Goal: Task Accomplishment & Management: Manage account settings

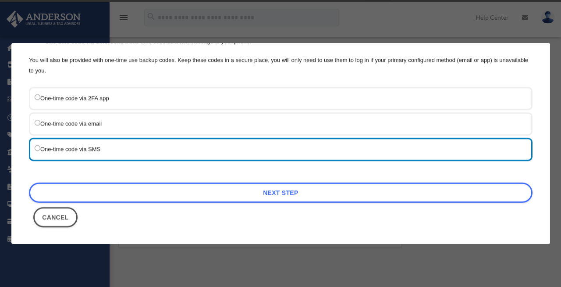
scroll to position [16, 0]
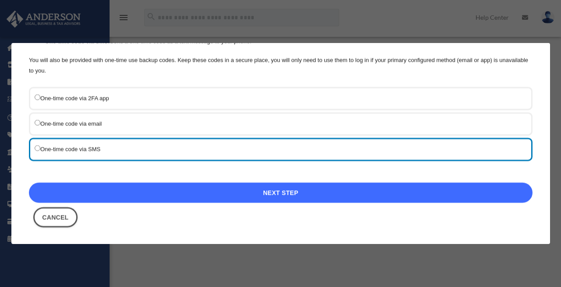
click at [281, 190] on link "Next Step" at bounding box center [281, 192] width 504 height 20
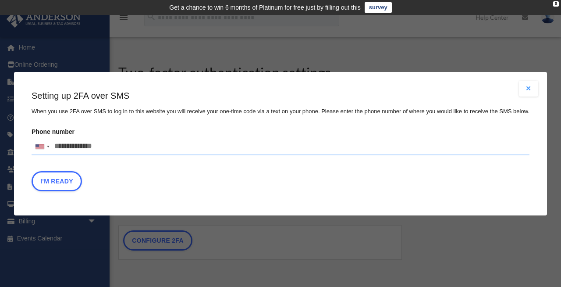
click at [166, 149] on input "Phone number [GEOGRAPHIC_DATA] +1 [GEOGRAPHIC_DATA] +44 [GEOGRAPHIC_DATA] (‫[GE…" at bounding box center [281, 147] width 498 height 18
type input "**********"
click at [58, 181] on button "I'm Ready" at bounding box center [57, 180] width 50 height 20
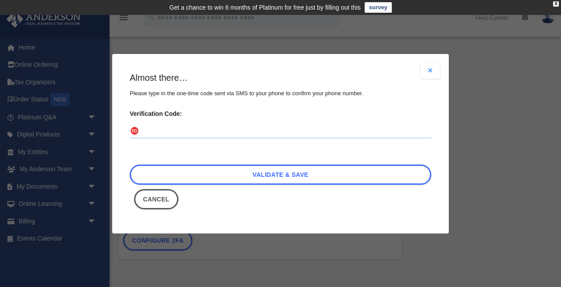
click at [174, 130] on input "Verification Code:" at bounding box center [281, 131] width 302 height 14
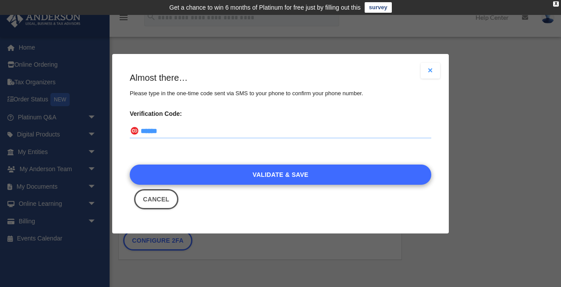
type input "******"
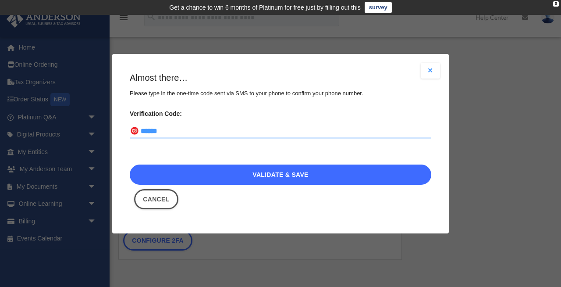
click at [270, 169] on link "Validate & Save" at bounding box center [281, 174] width 302 height 20
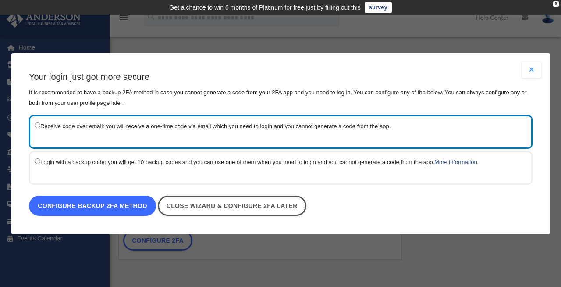
click at [115, 203] on link "Configure backup 2FA method" at bounding box center [92, 205] width 127 height 20
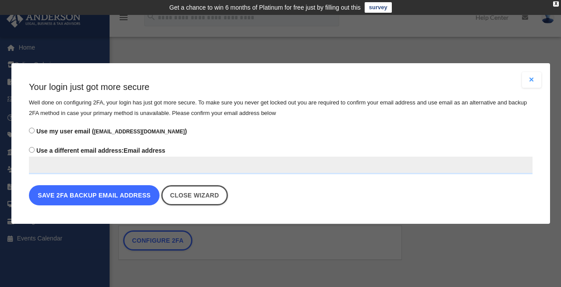
click at [91, 194] on button "Save 2FA backup email address" at bounding box center [94, 195] width 131 height 20
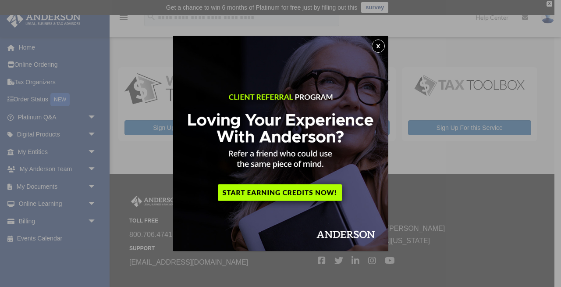
click at [378, 41] on button "x" at bounding box center [378, 45] width 13 height 13
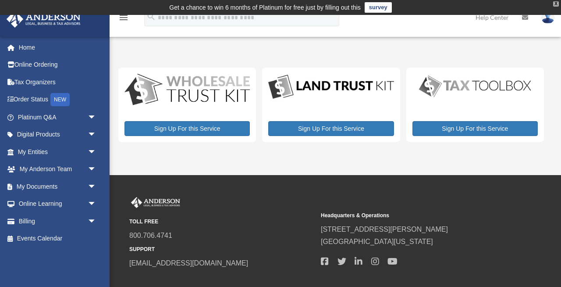
click at [557, 3] on div "X" at bounding box center [556, 3] width 6 height 5
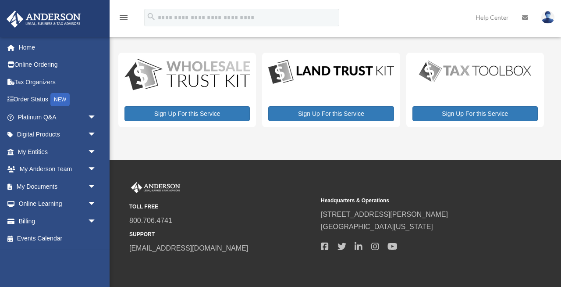
click at [550, 14] on img at bounding box center [547, 17] width 13 height 13
click at [394, 14] on div "menu search Site Menu add cairninc@gmail.com My Profile Reset Password Logout H…" at bounding box center [281, 22] width 548 height 30
click at [40, 152] on link "My Entities arrow_drop_down" at bounding box center [57, 152] width 103 height 18
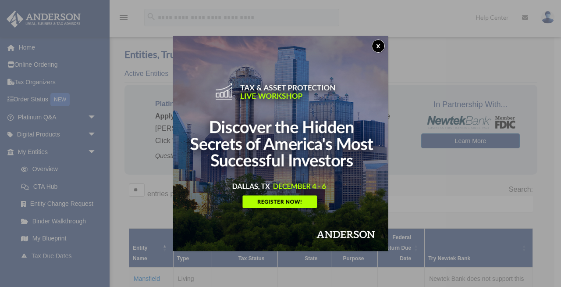
click at [379, 44] on button "x" at bounding box center [378, 45] width 13 height 13
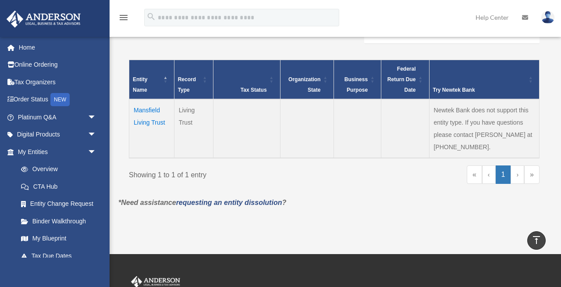
scroll to position [171, 0]
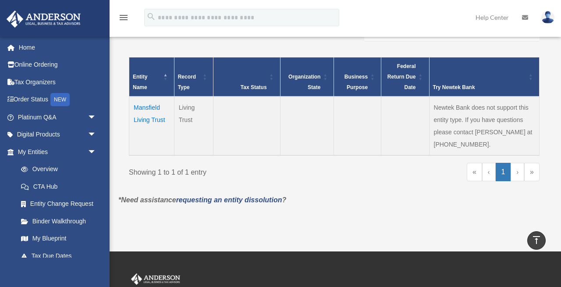
click at [518, 175] on link "›" at bounding box center [518, 172] width 14 height 18
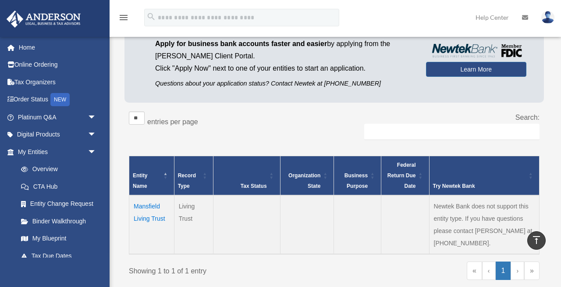
scroll to position [0, 0]
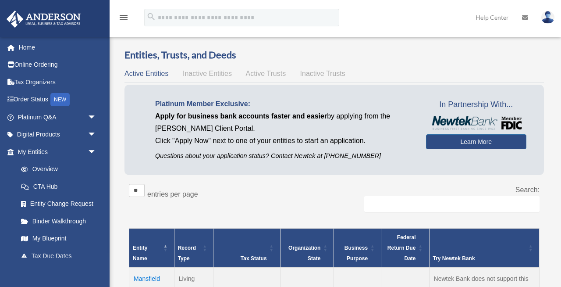
click at [217, 74] on span "Inactive Entities" at bounding box center [207, 73] width 49 height 7
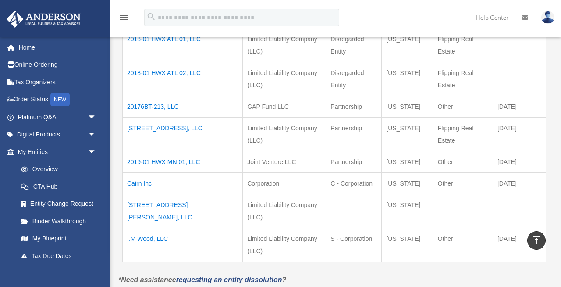
scroll to position [272, 0]
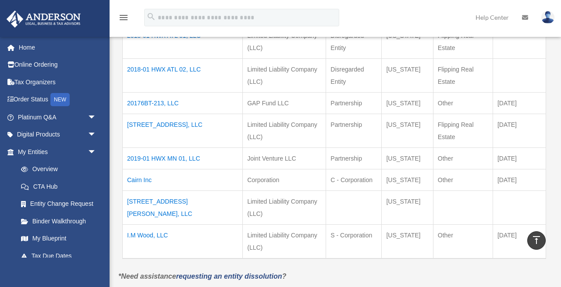
click at [142, 169] on td "Cairn Inc" at bounding box center [183, 179] width 120 height 21
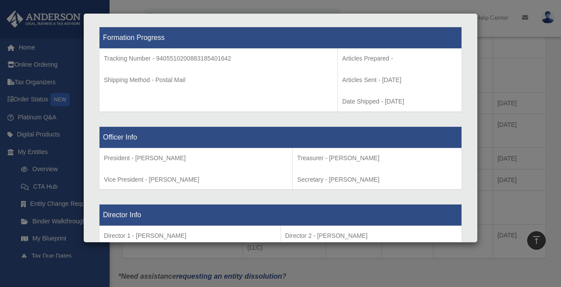
scroll to position [460, 0]
